Goal: Task Accomplishment & Management: Manage account settings

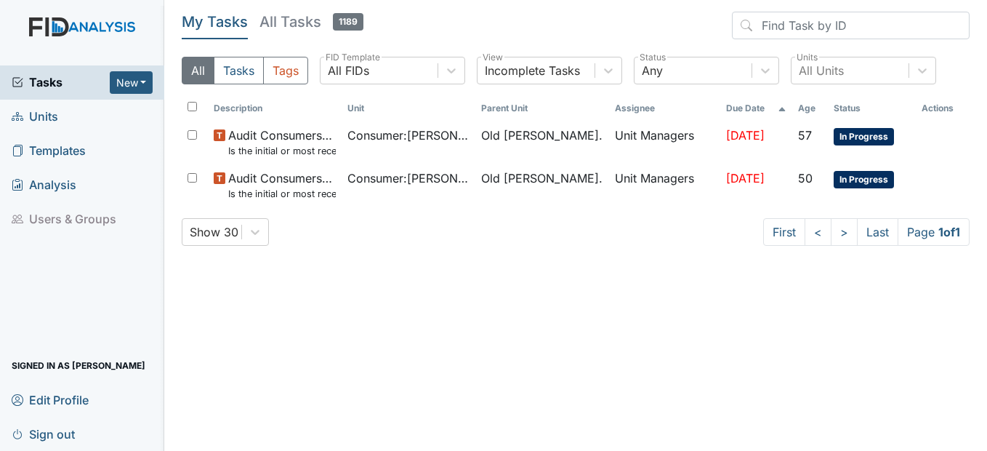
click at [39, 118] on span "Units" at bounding box center [35, 116] width 47 height 23
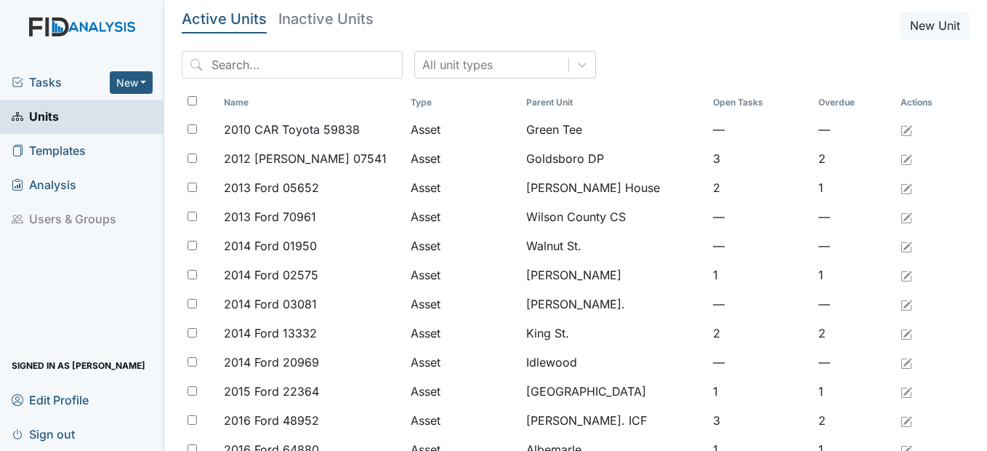
click at [37, 149] on span "Templates" at bounding box center [49, 151] width 74 height 23
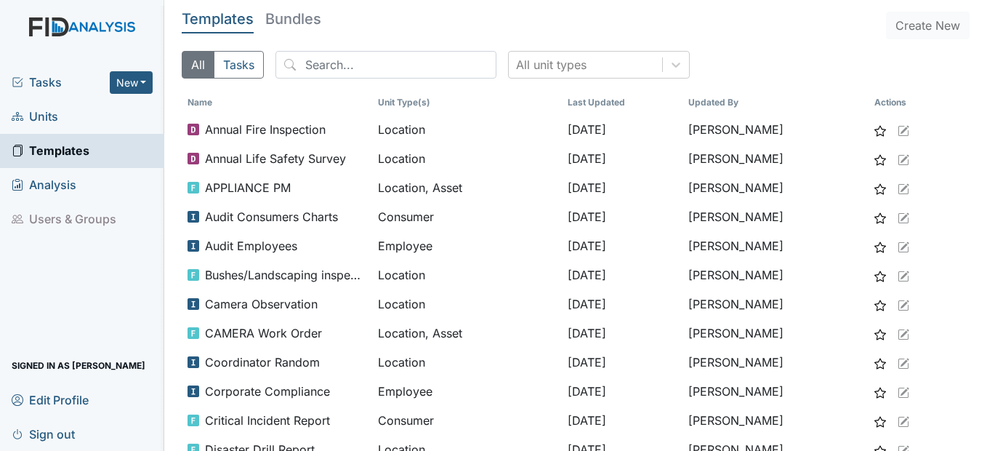
click at [52, 108] on span "Units" at bounding box center [35, 116] width 47 height 23
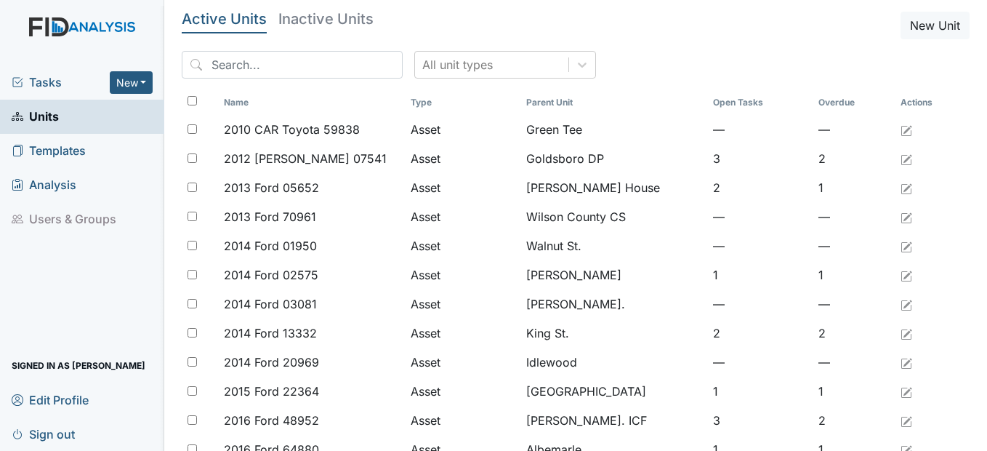
click at [44, 82] on span "Tasks" at bounding box center [61, 81] width 98 height 17
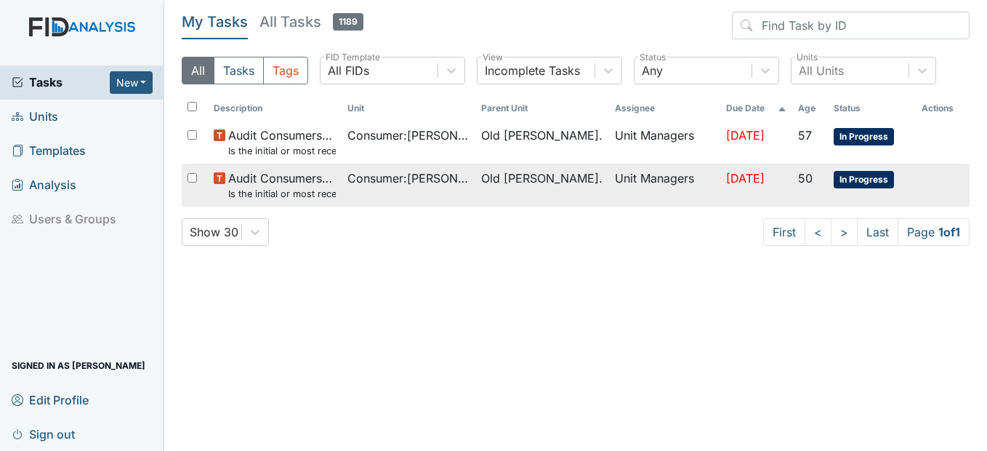
click at [390, 180] on span "Consumer : [PERSON_NAME], [GEOGRAPHIC_DATA]" at bounding box center [408, 177] width 122 height 17
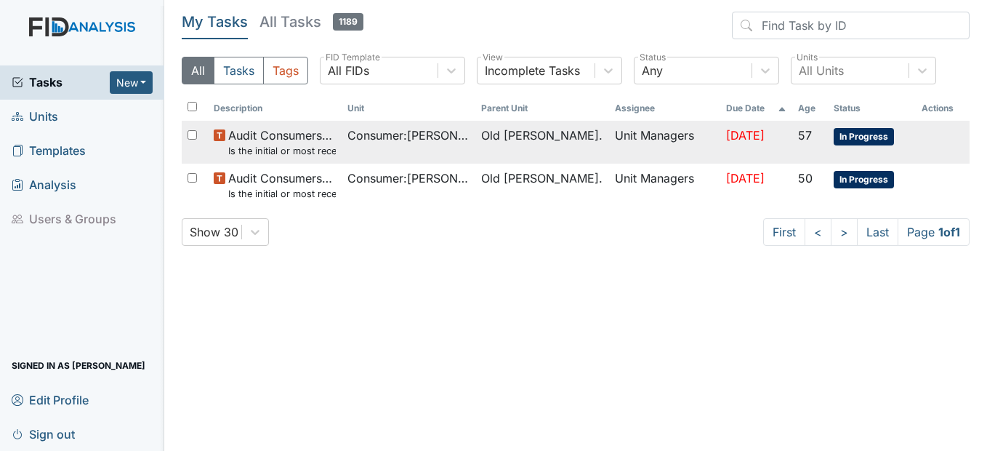
click at [334, 138] on span "Audit Consumers Charts Is the initial or most recent Social Evaluation in the c…" at bounding box center [282, 141] width 108 height 31
